Goal: Task Accomplishment & Management: Complete application form

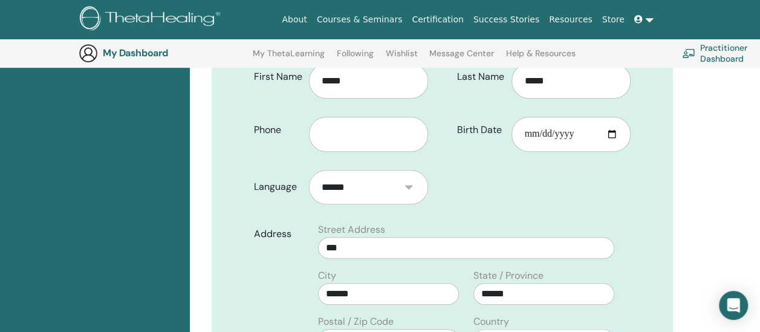
scroll to position [295, 0]
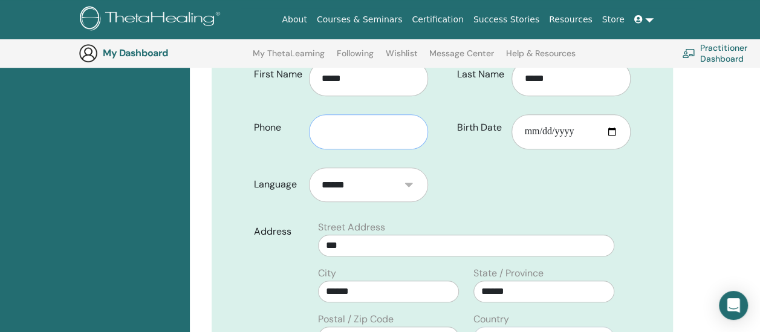
click at [347, 114] on input "text" at bounding box center [368, 131] width 119 height 35
type input "**********"
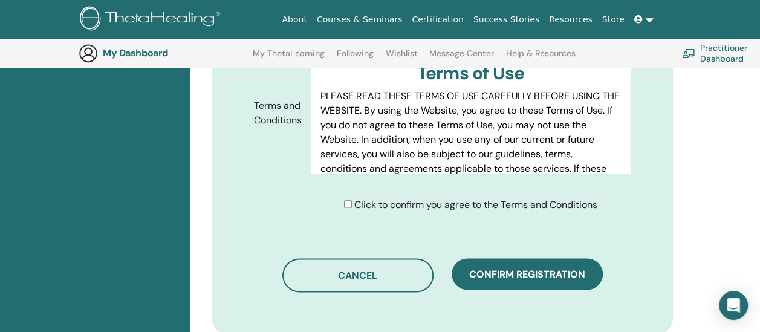
scroll to position [656, 0]
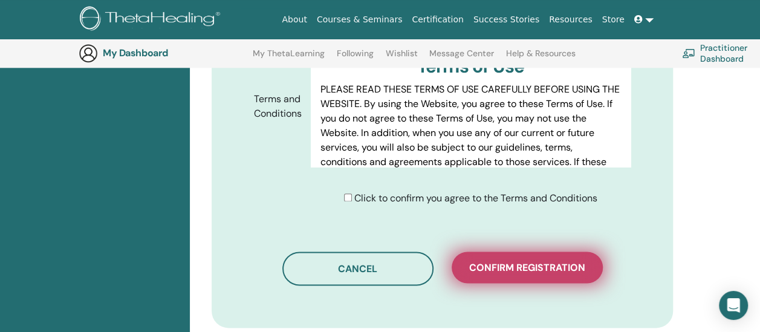
click at [564, 261] on span "Confirm registration" at bounding box center [527, 267] width 116 height 13
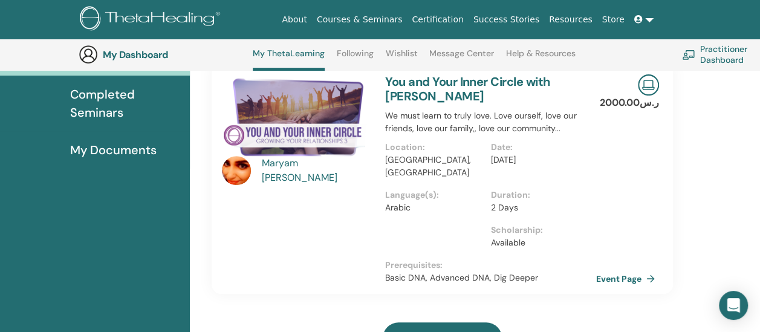
scroll to position [178, 0]
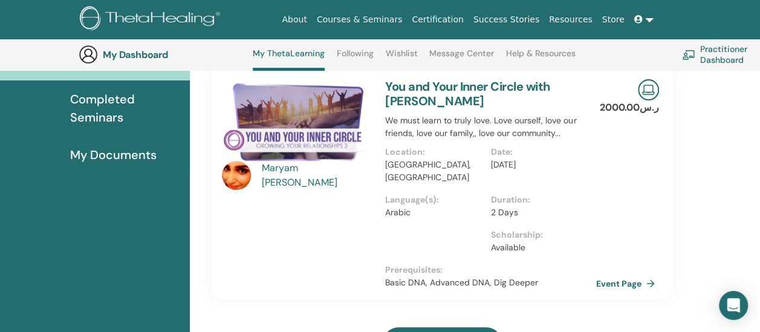
click at [238, 179] on img at bounding box center [236, 175] width 29 height 29
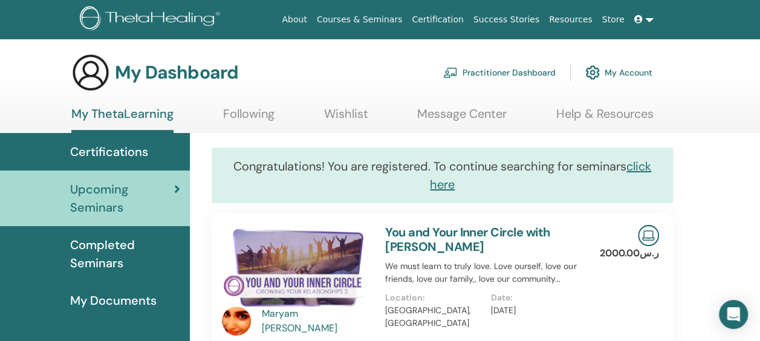
click at [281, 317] on div "Maryam Mohamed fal" at bounding box center [318, 320] width 112 height 29
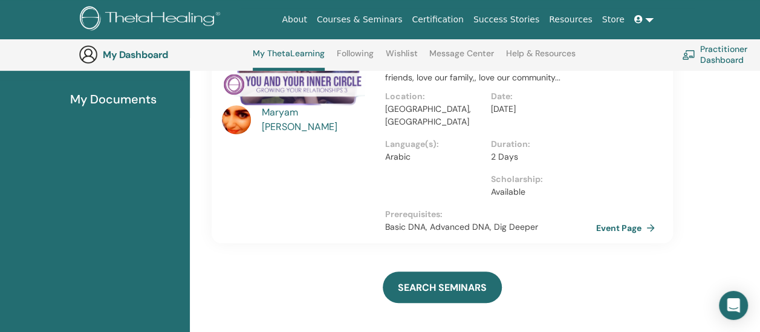
scroll to position [239, 0]
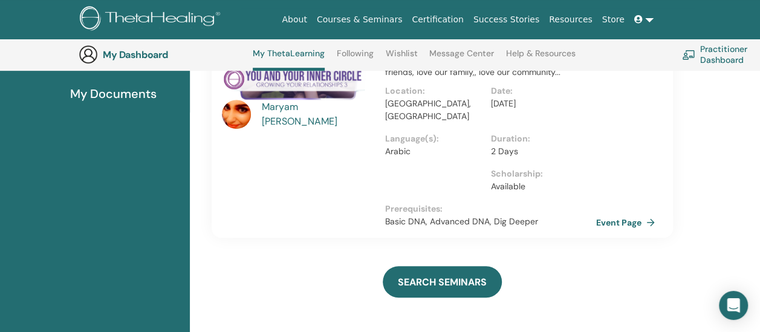
scroll to position [178, 0]
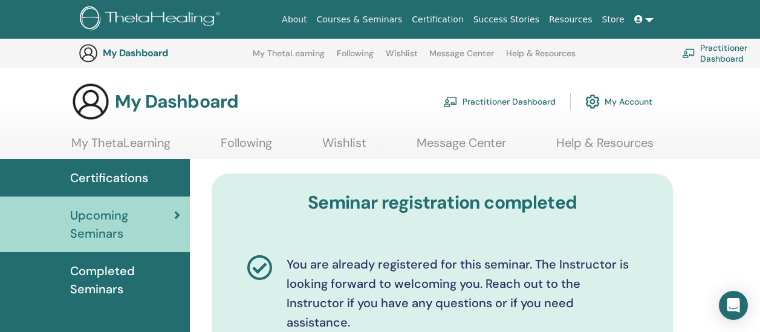
scroll to position [452, 0]
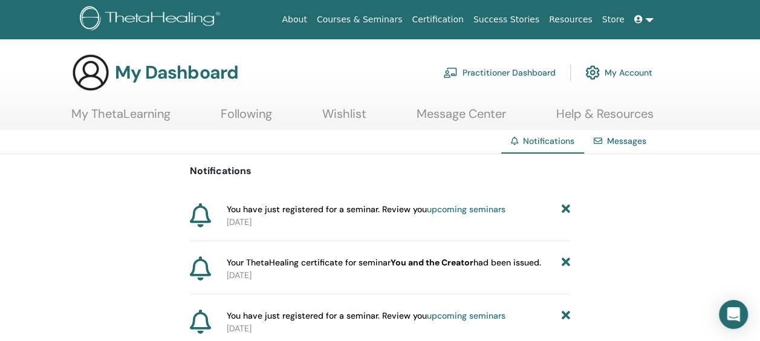
click at [241, 110] on link "Following" at bounding box center [246, 118] width 51 height 24
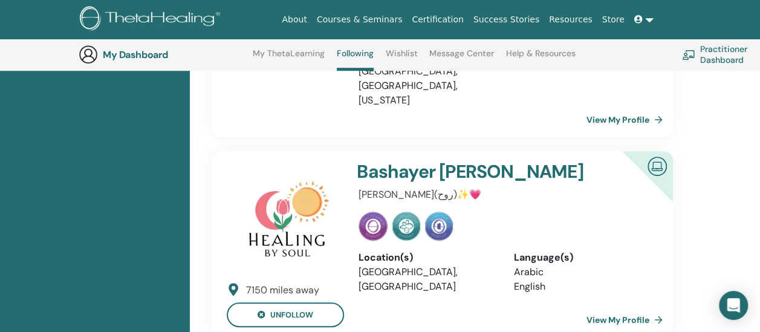
scroll to position [306, 0]
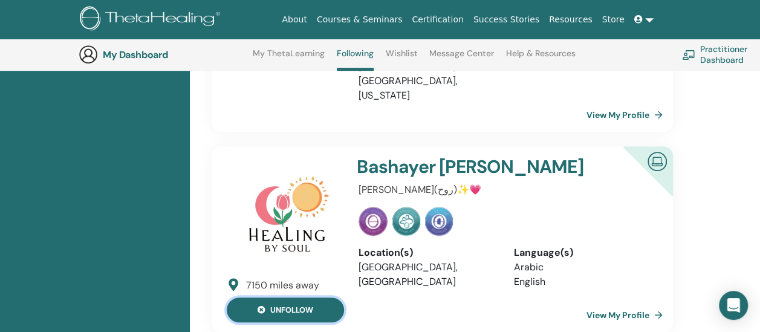
click at [325, 297] on button "unfollow" at bounding box center [285, 309] width 117 height 25
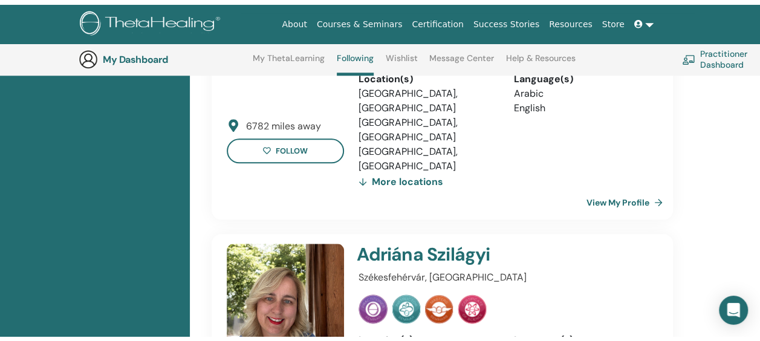
scroll to position [0, 0]
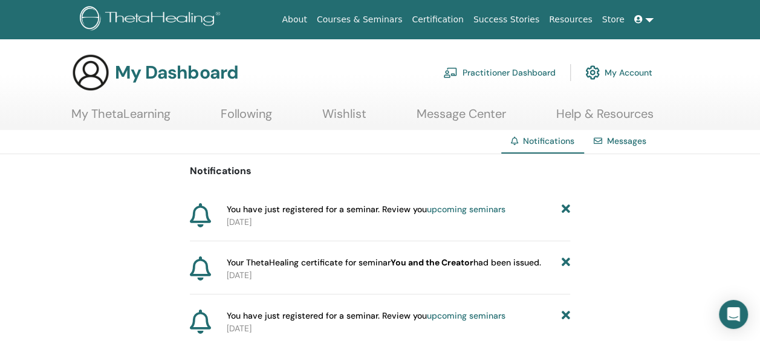
click at [487, 207] on link "upcoming seminars" at bounding box center [466, 209] width 79 height 11
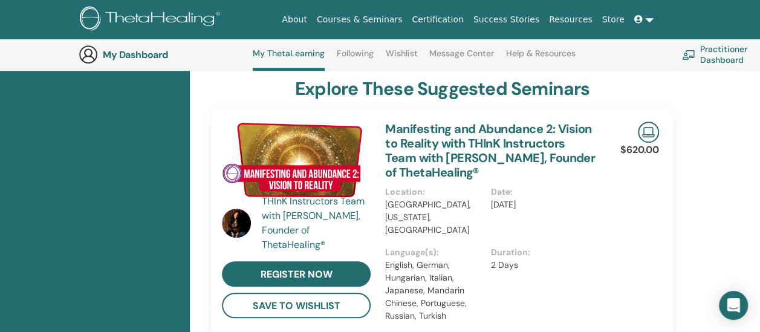
scroll to position [426, 0]
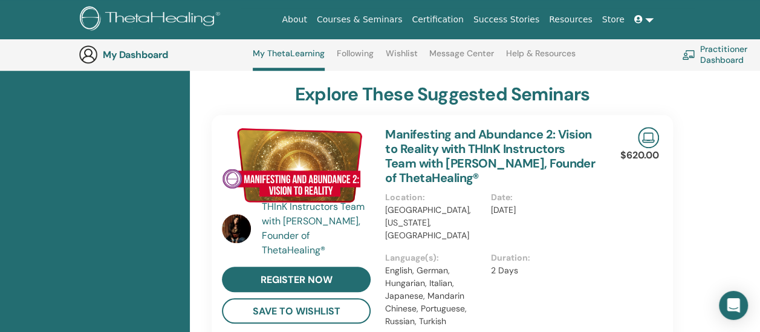
click at [247, 214] on img at bounding box center [236, 228] width 29 height 29
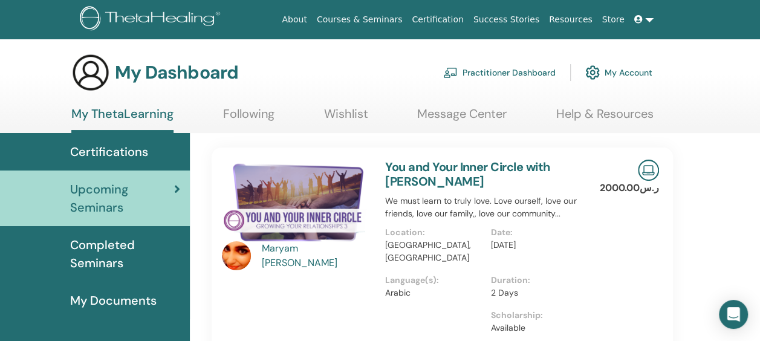
click at [231, 117] on link "Following" at bounding box center [248, 118] width 51 height 24
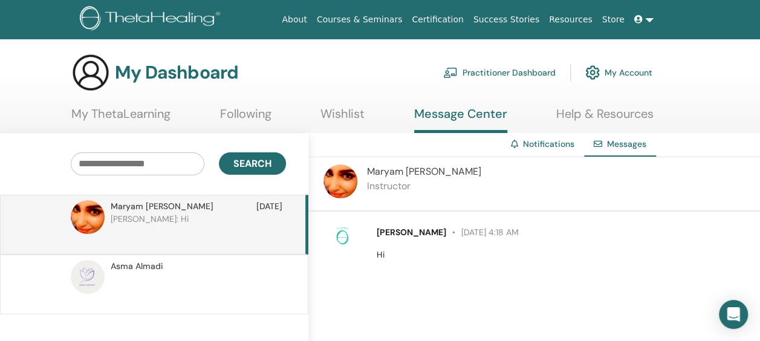
click at [92, 282] on img at bounding box center [88, 277] width 34 height 34
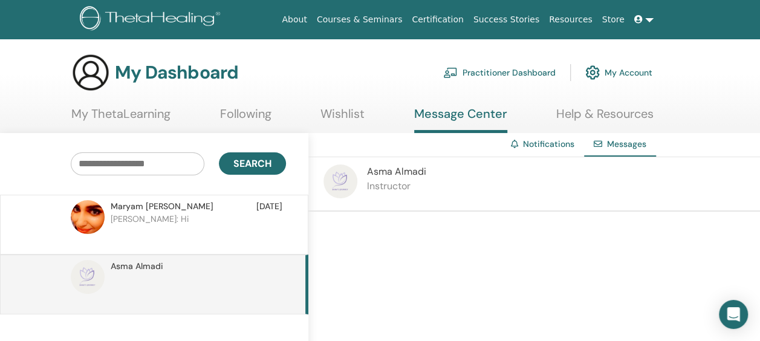
click at [96, 225] on img at bounding box center [88, 217] width 34 height 34
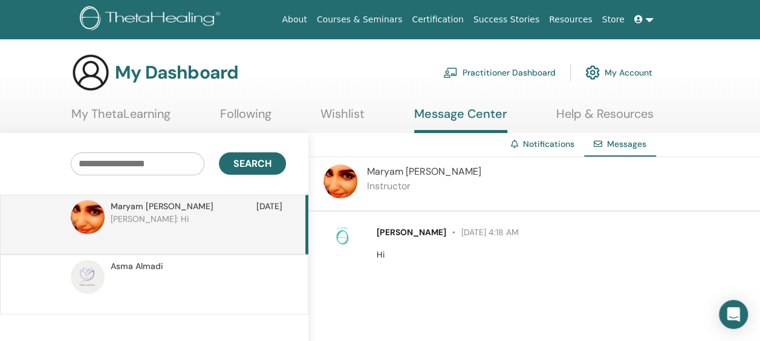
click at [253, 114] on link "Following" at bounding box center [245, 118] width 51 height 24
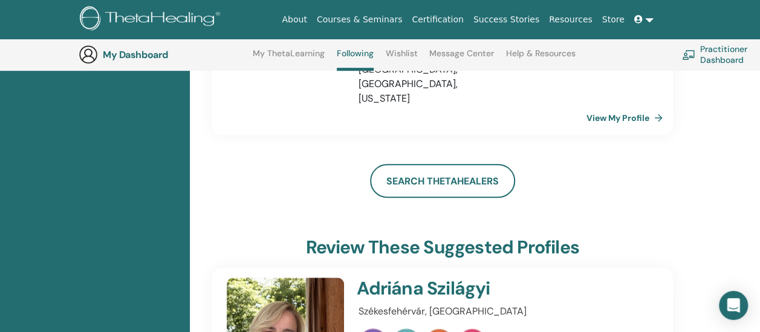
scroll to position [309, 0]
